Goal: Navigation & Orientation: Find specific page/section

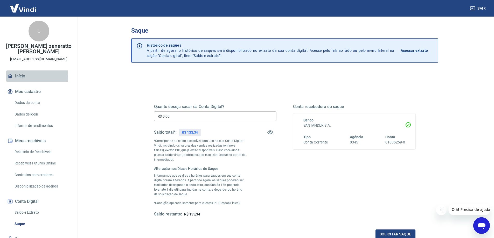
click at [27, 77] on link "Início" at bounding box center [38, 76] width 65 height 11
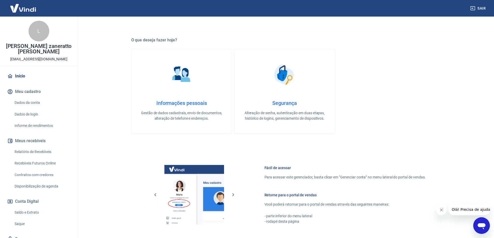
scroll to position [166, 0]
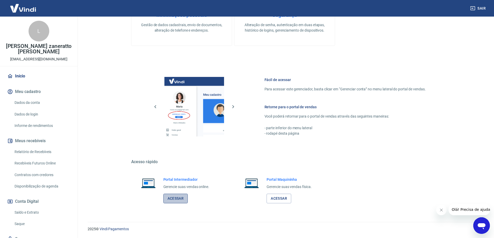
click at [169, 198] on link "Acessar" at bounding box center [175, 199] width 25 height 10
